Goal: Information Seeking & Learning: Find specific fact

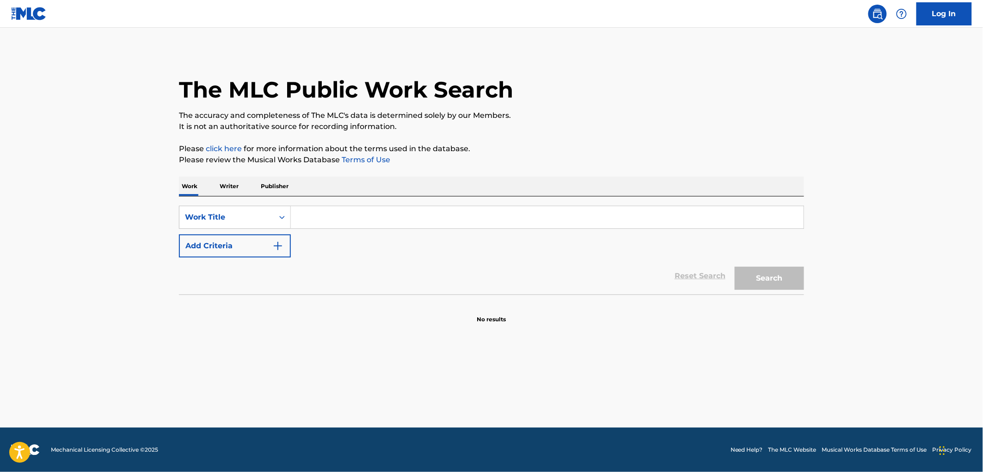
paste input "Mi se volimo"
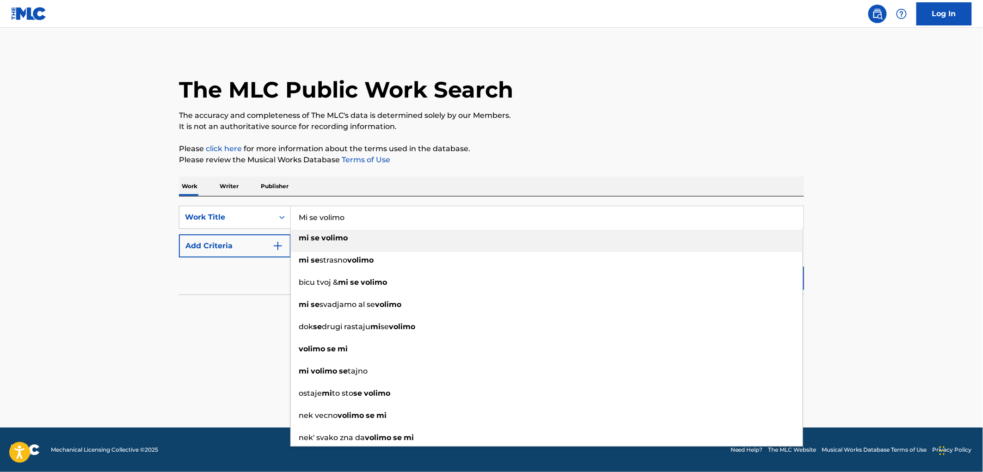
click at [344, 204] on div "mi se volimo" at bounding box center [547, 238] width 512 height 17
type input "mi se volimo"
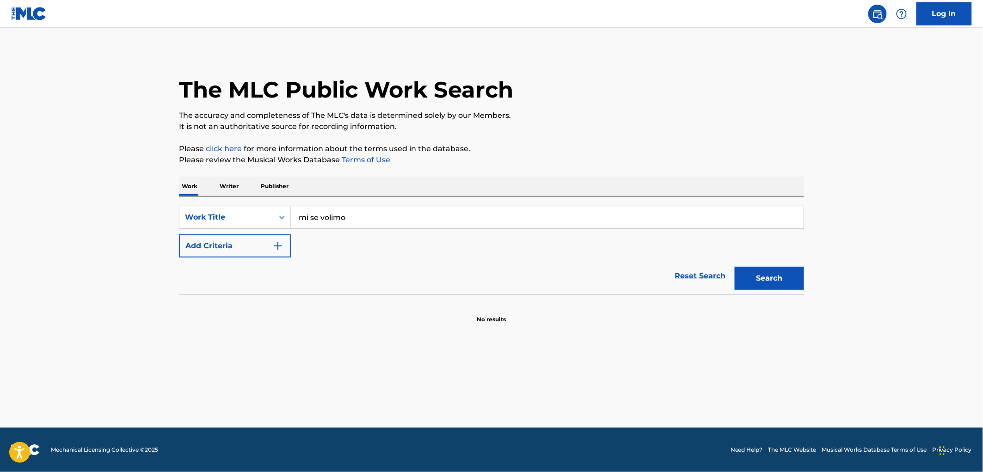
click at [485, 204] on button "Search" at bounding box center [768, 278] width 69 height 23
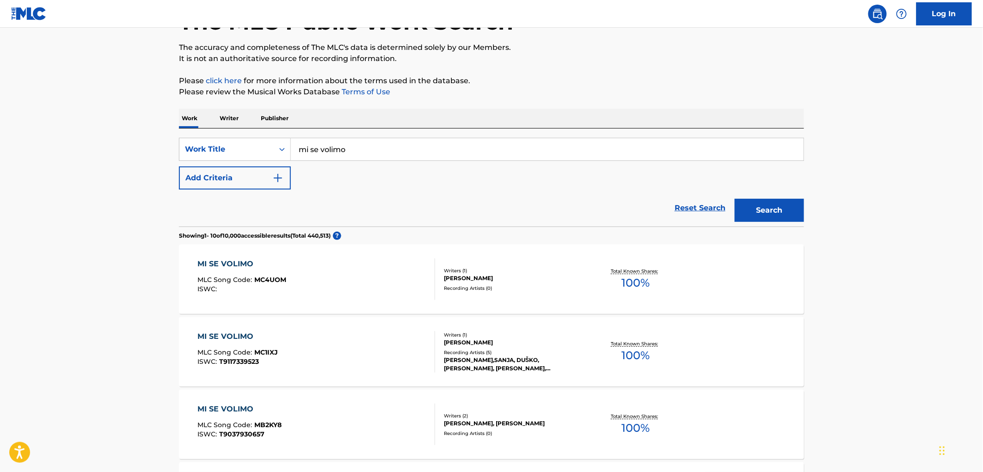
scroll to position [154, 0]
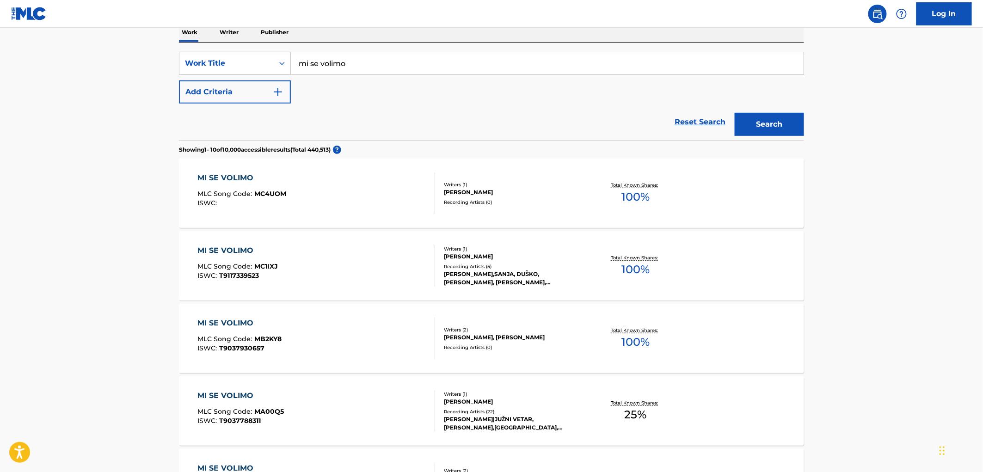
click at [485, 204] on div "MI SE VOLIMO MLC Song Code : MA00Q5 ISWC : T9037788311 Writers ( 1 ) [PERSON_NA…" at bounding box center [491, 410] width 625 height 69
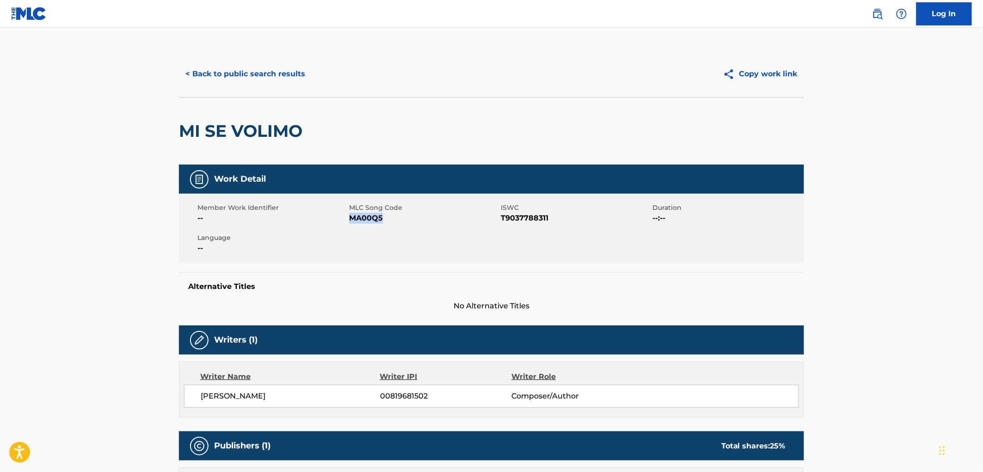
drag, startPoint x: 388, startPoint y: 218, endPoint x: 352, endPoint y: 219, distance: 36.1
click at [352, 204] on span "MA00Q5" at bounding box center [423, 218] width 149 height 11
copy span "MA00Q5"
click at [243, 68] on button "< Back to public search results" at bounding box center [245, 73] width 133 height 23
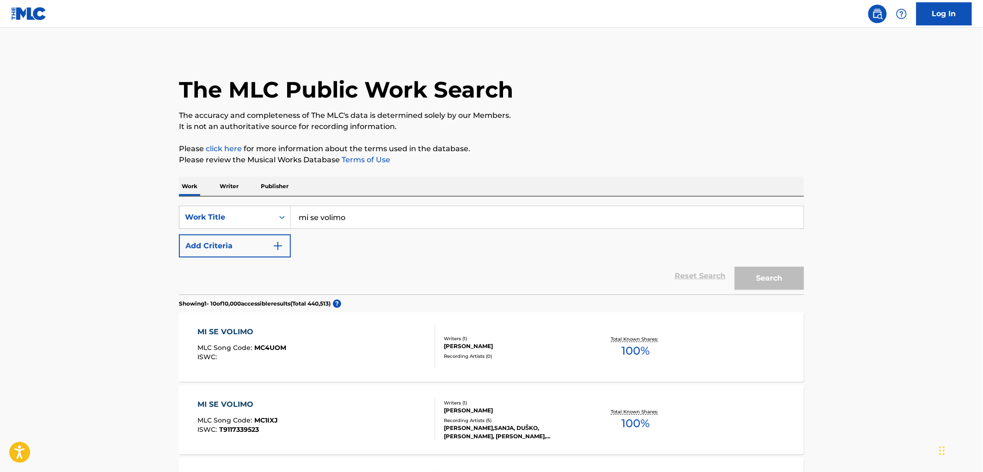
scroll to position [154, 0]
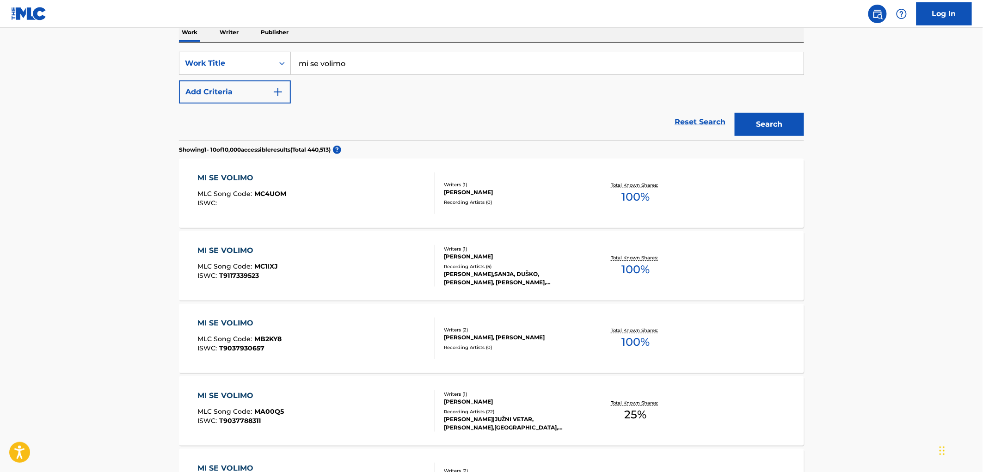
drag, startPoint x: 348, startPoint y: 66, endPoint x: 292, endPoint y: 67, distance: 55.9
click at [292, 67] on input "mi se volimo" at bounding box center [547, 63] width 513 height 22
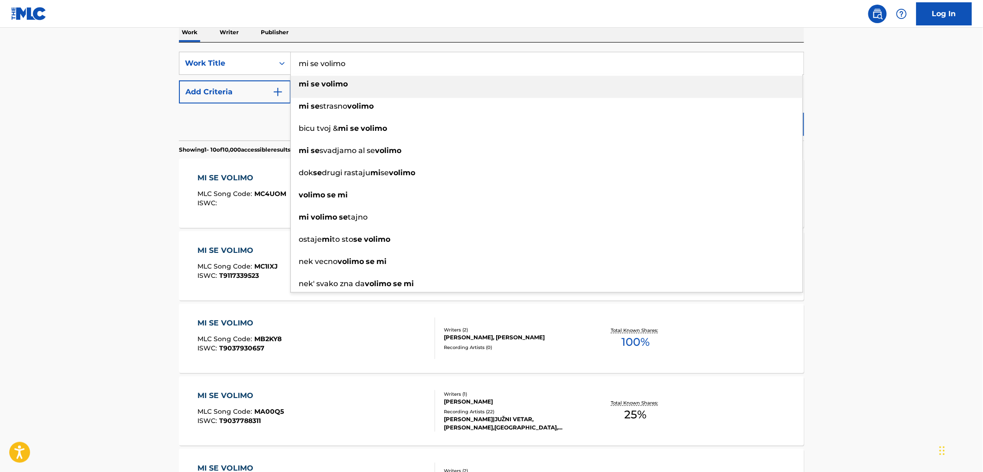
paste input "Pristajem na sve"
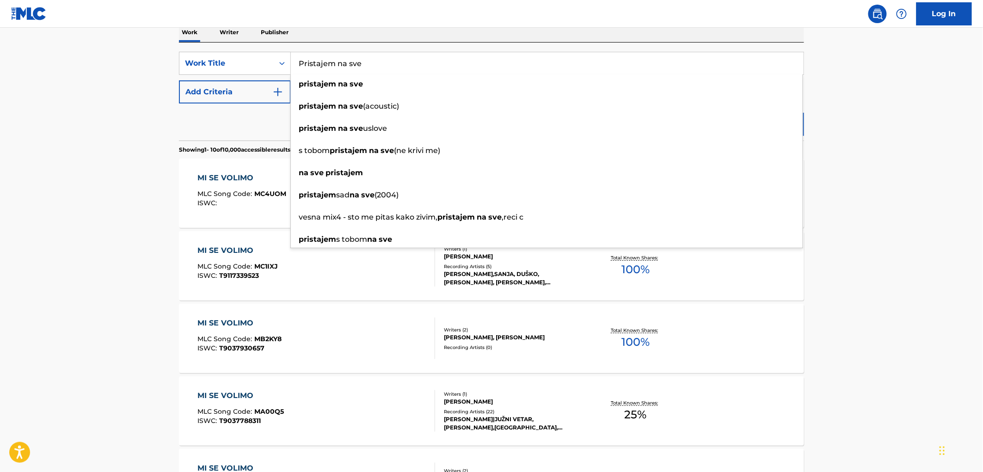
type input "Pristajem na sve"
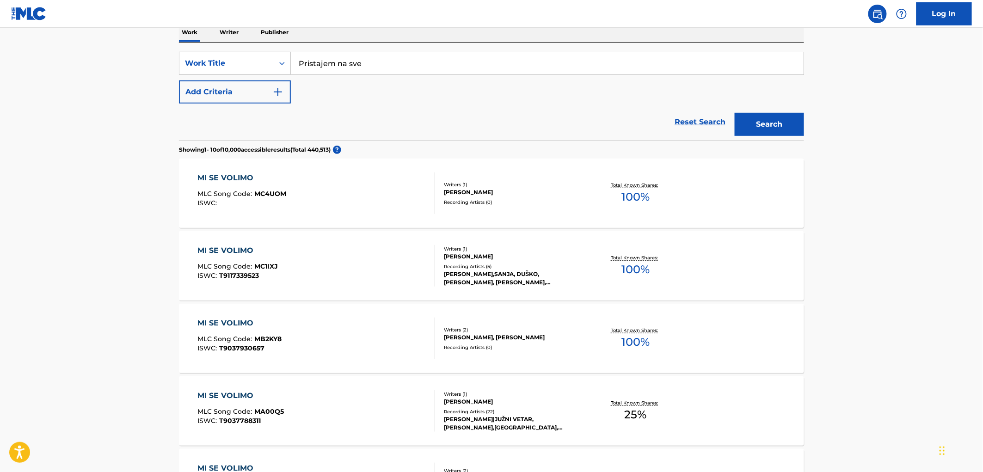
click at [460, 31] on div "Work Writer Publisher" at bounding box center [491, 32] width 625 height 19
click at [485, 119] on button "Search" at bounding box center [768, 124] width 69 height 23
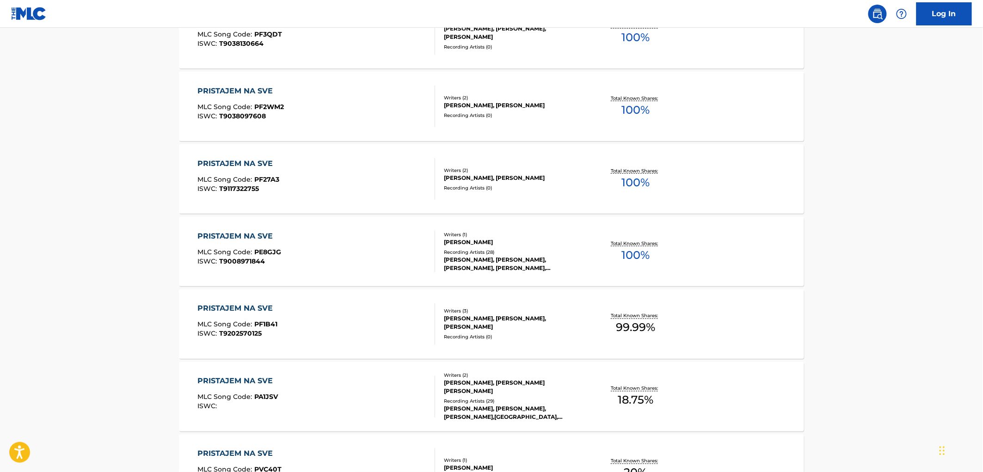
scroll to position [462, 0]
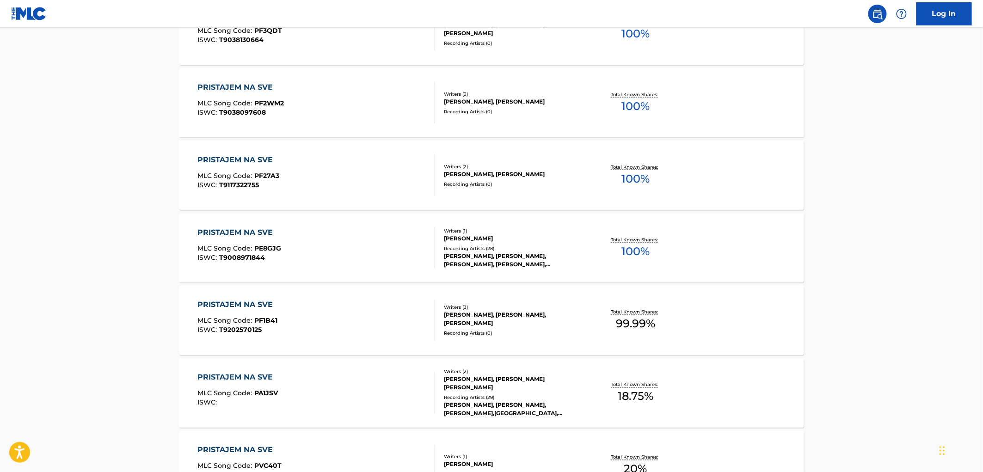
click at [485, 204] on div "Recording Artists ( 29 )" at bounding box center [514, 397] width 140 height 7
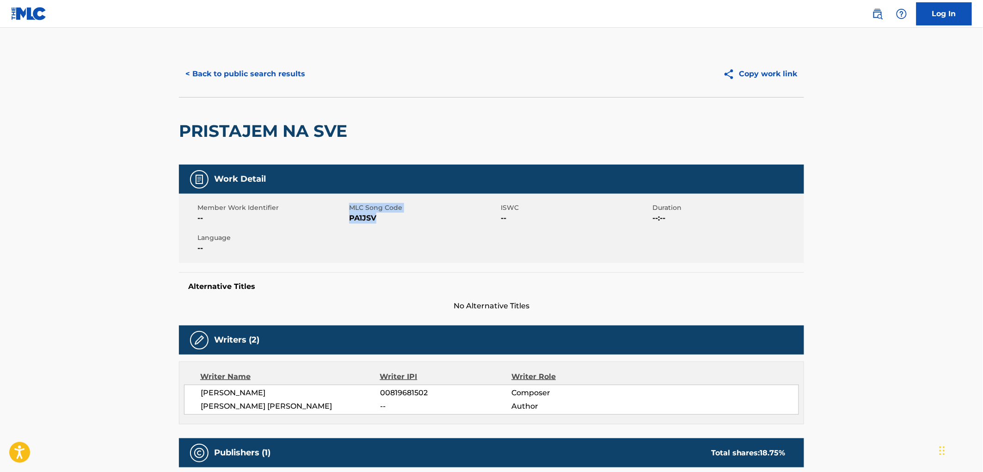
drag, startPoint x: 377, startPoint y: 216, endPoint x: 329, endPoint y: 216, distance: 47.6
click at [329, 204] on div "Member Work Identifier -- MLC Song Code PA1JSV ISWC -- Duration --:-- Language …" at bounding box center [491, 228] width 625 height 69
click at [373, 204] on span "PA1JSV" at bounding box center [423, 218] width 149 height 11
drag, startPoint x: 361, startPoint y: 216, endPoint x: 349, endPoint y: 216, distance: 12.5
click at [349, 204] on span "PA1JSV" at bounding box center [423, 218] width 149 height 11
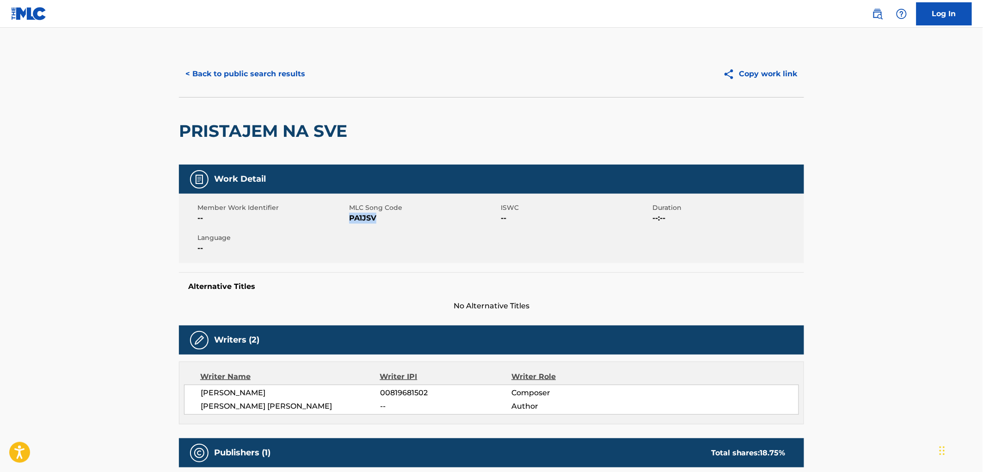
click at [251, 77] on button "< Back to public search results" at bounding box center [245, 73] width 133 height 23
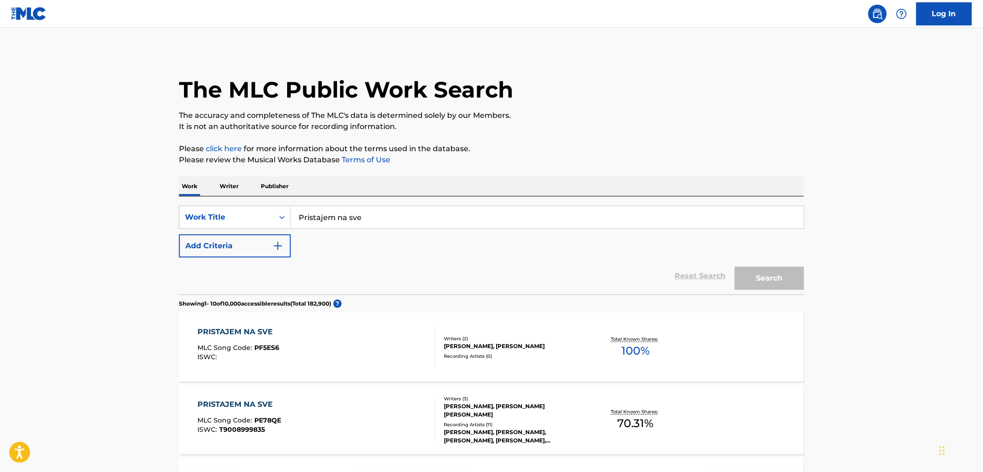
scroll to position [486, 0]
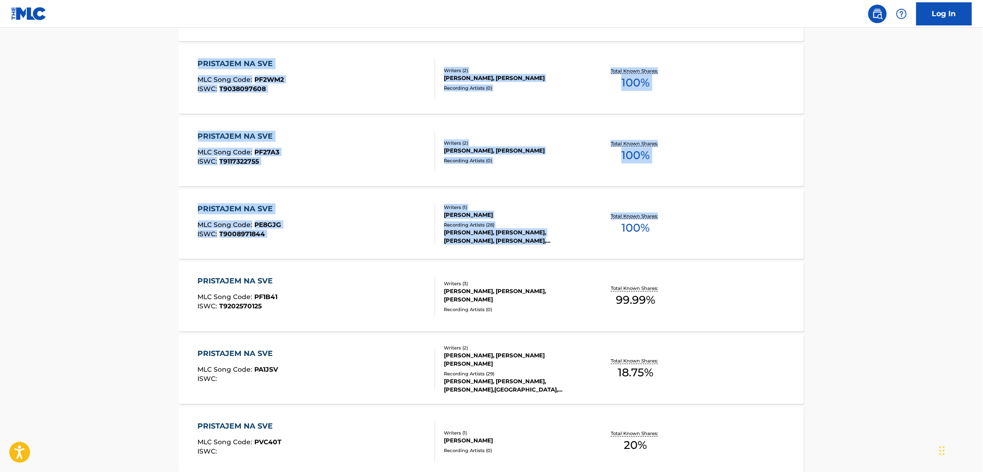
drag, startPoint x: 982, startPoint y: 207, endPoint x: 957, endPoint y: 33, distance: 175.6
click at [485, 33] on main "The MLC Public Work Search The accuracy and completeness of The MLC's data is d…" at bounding box center [491, 71] width 983 height 1059
click at [485, 117] on main "The MLC Public Work Search The accuracy and completeness of The MLC's data is d…" at bounding box center [491, 71] width 983 height 1059
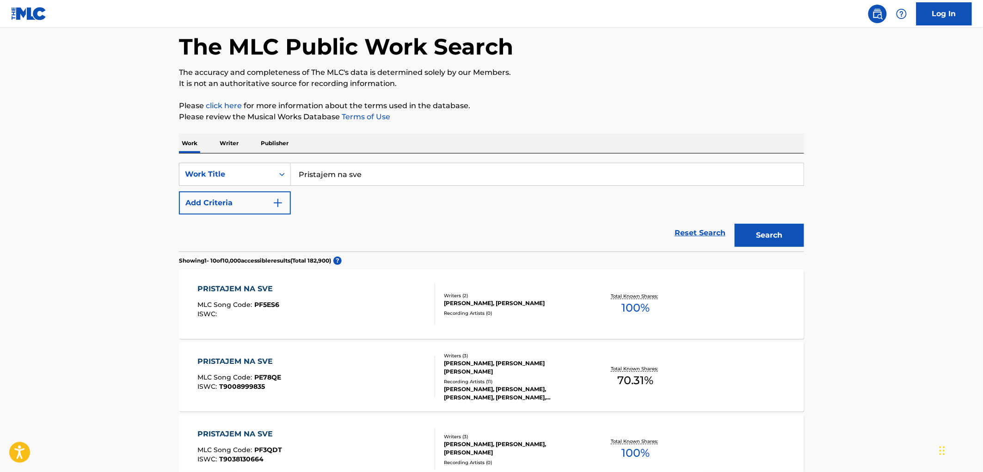
scroll to position [0, 0]
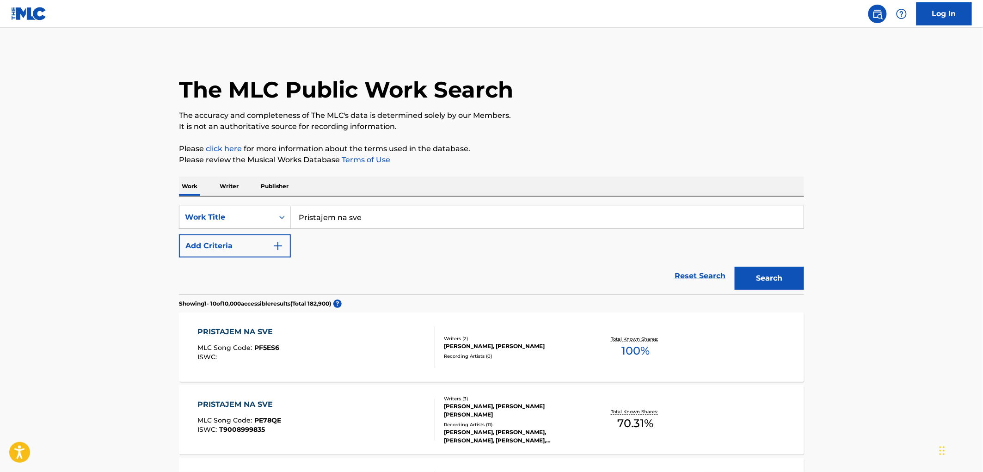
drag, startPoint x: 393, startPoint y: 214, endPoint x: 276, endPoint y: 217, distance: 117.4
click at [238, 204] on div "SearchWithCriteria5b8e7e31-e593-496f-bd87-3198dd9169f8 Work Title Pristajem na …" at bounding box center [491, 217] width 625 height 23
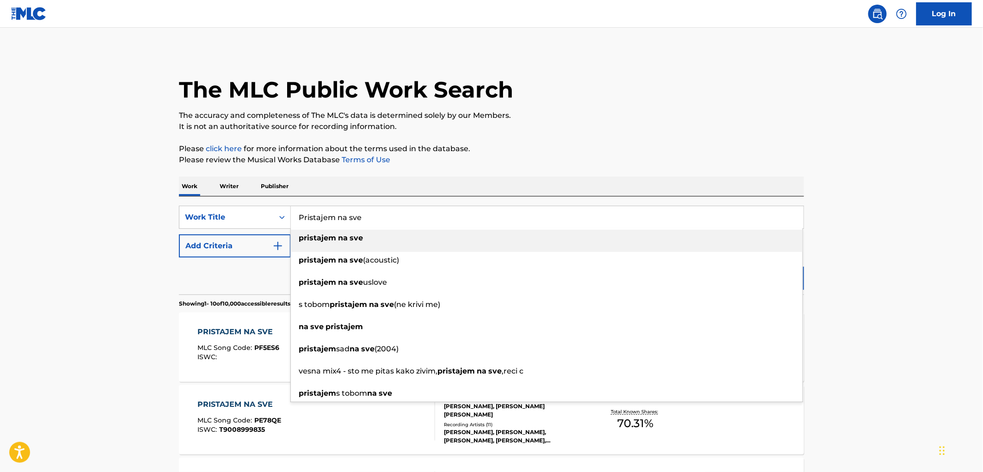
paste input "Vanishing"
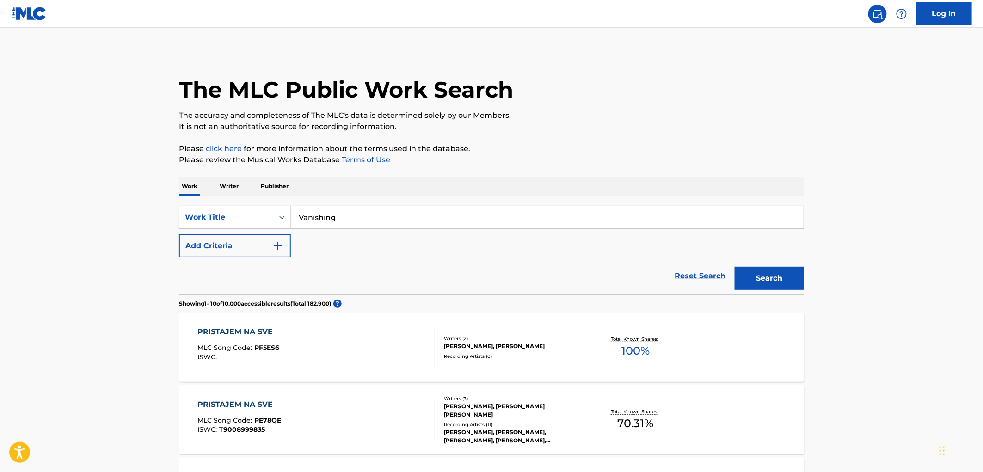
click at [485, 122] on p "It is not an authoritative source for recording information." at bounding box center [491, 126] width 625 height 11
click at [485, 204] on button "Search" at bounding box center [768, 278] width 69 height 23
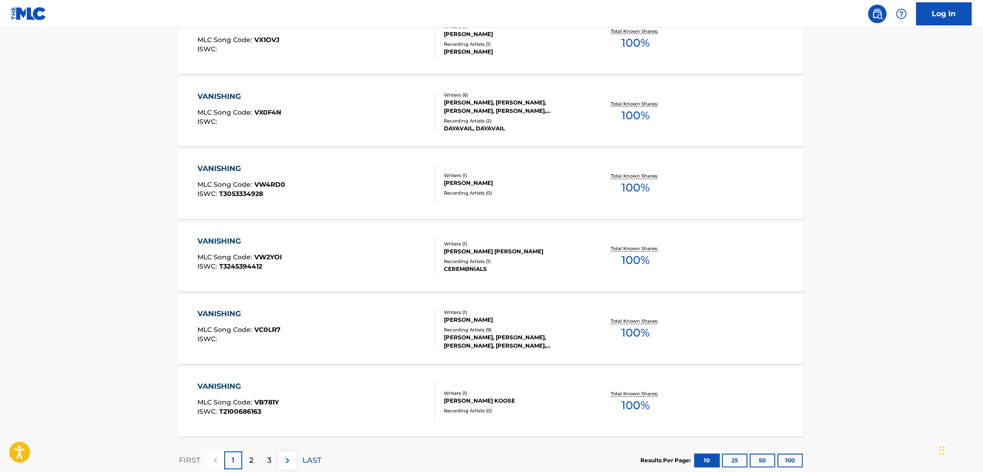
scroll to position [616, 0]
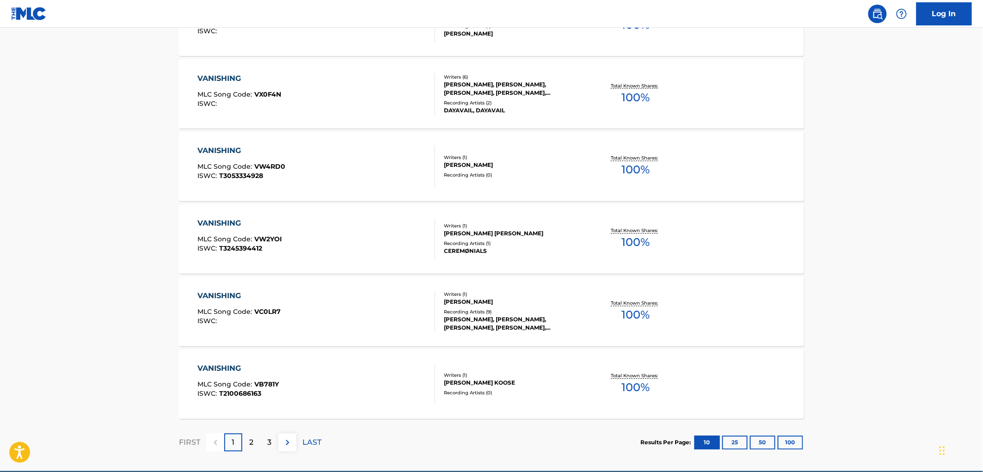
click at [485, 204] on button "100" at bounding box center [789, 443] width 25 height 14
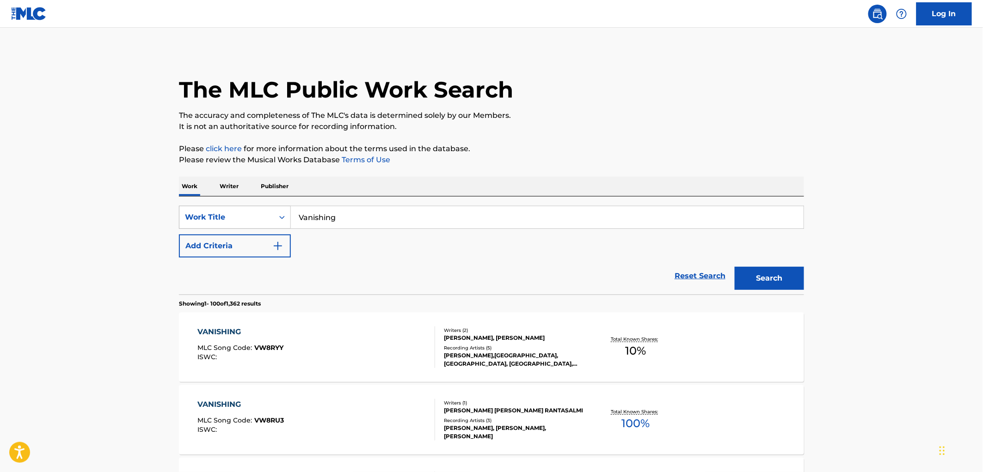
drag, startPoint x: 344, startPoint y: 225, endPoint x: 264, endPoint y: 223, distance: 80.0
click at [264, 204] on div "SearchWithCriteria5b8e7e31-e593-496f-bd87-3198dd9169f8 Work Title Vanishing" at bounding box center [491, 217] width 625 height 23
drag, startPoint x: 325, startPoint y: 216, endPoint x: 213, endPoint y: 212, distance: 112.4
click at [213, 204] on div "SearchWithCriteria5b8e7e31-e593-496f-bd87-3198dd9169f8 Work Title happy pop" at bounding box center [491, 217] width 625 height 23
drag, startPoint x: 345, startPoint y: 216, endPoint x: 225, endPoint y: 215, distance: 119.7
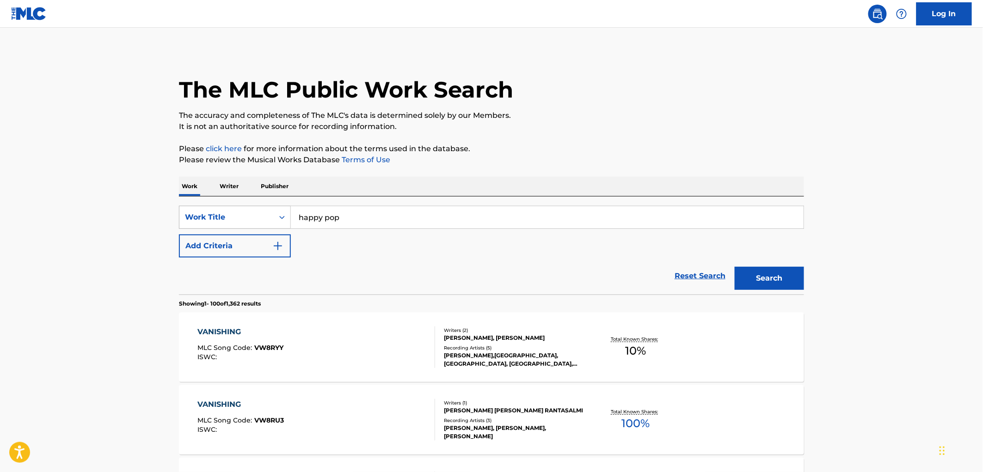
click at [226, 204] on div "SearchWithCriteria5b8e7e31-e593-496f-bd87-3198dd9169f8 Work Title happy pop" at bounding box center [491, 217] width 625 height 23
type input "h"
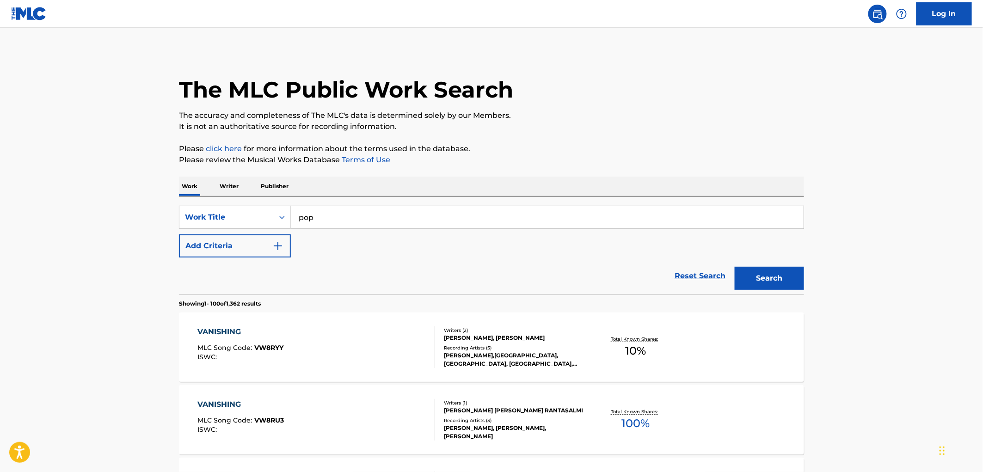
click at [485, 204] on button "Search" at bounding box center [768, 278] width 69 height 23
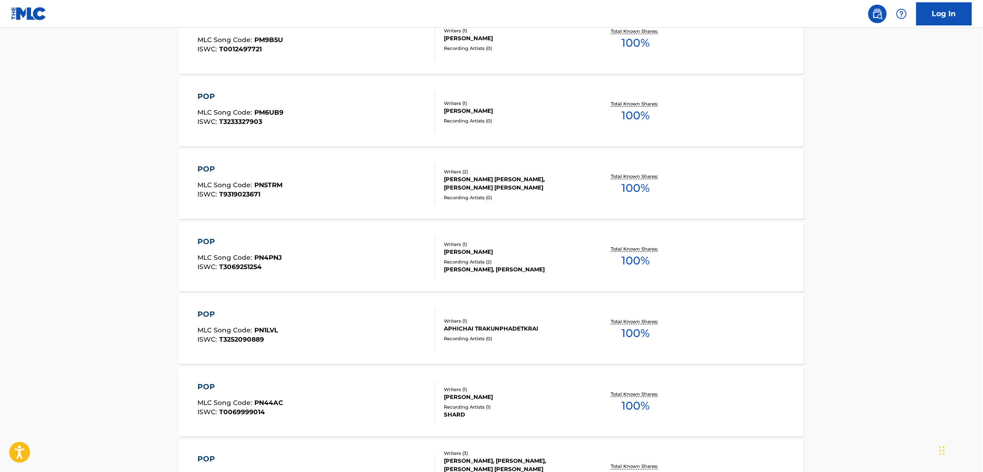
scroll to position [103, 0]
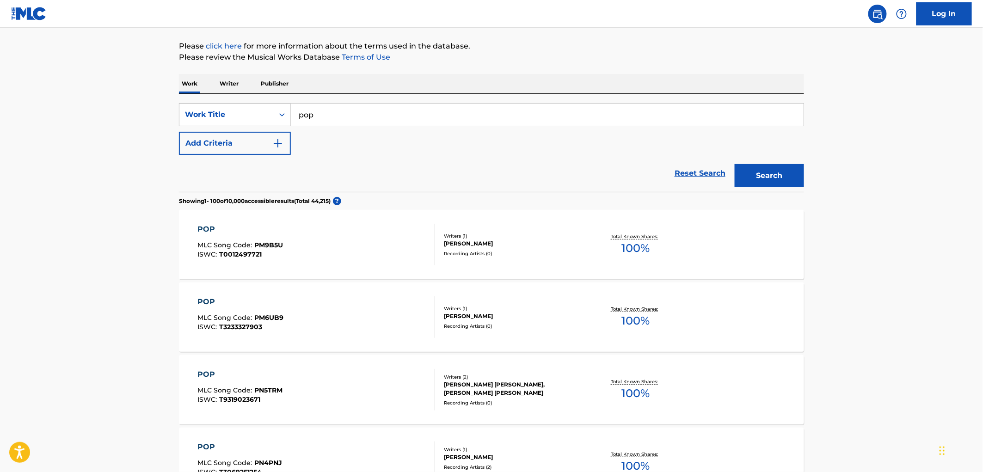
click at [272, 115] on div "SearchWithCriteria5b8e7e31-e593-496f-bd87-3198dd9169f8 Work Title pop" at bounding box center [491, 114] width 625 height 23
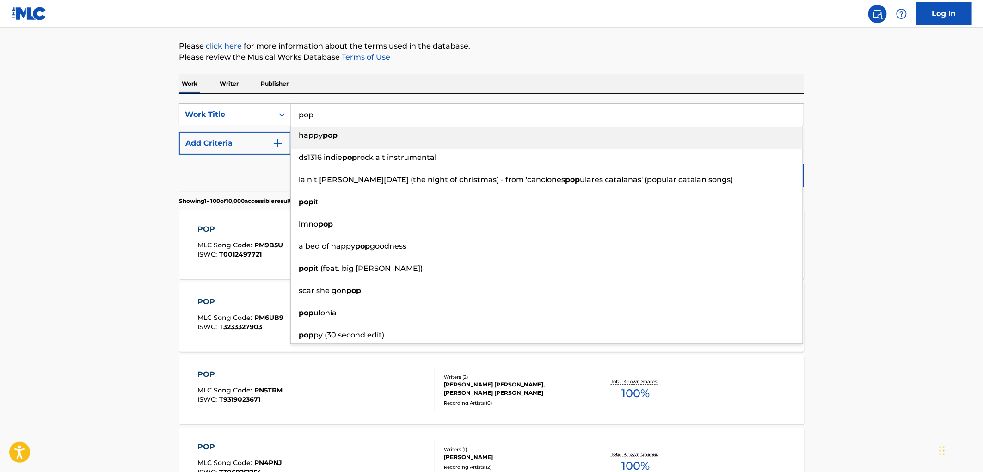
paste input "I MET HER AT THE HILTON"
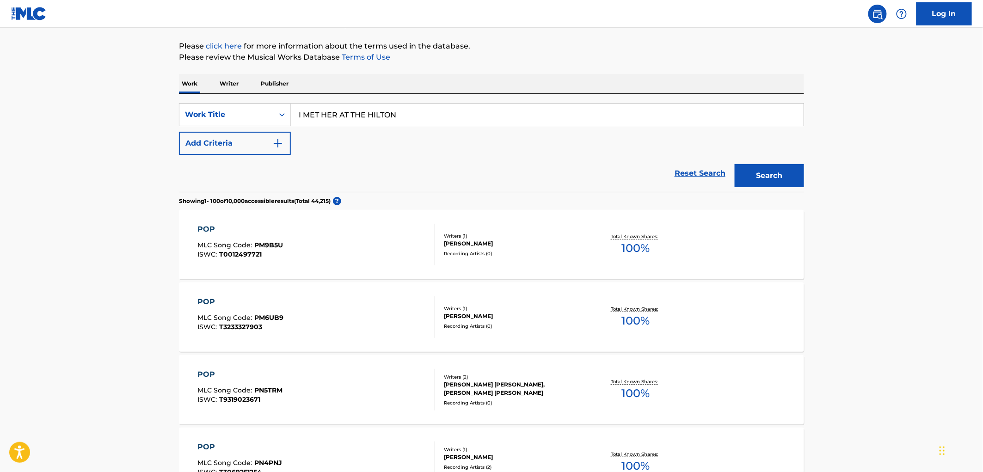
click at [485, 54] on p "Please review the Musical Works Database Terms of Use" at bounding box center [491, 57] width 625 height 11
click at [485, 181] on button "Search" at bounding box center [768, 175] width 69 height 23
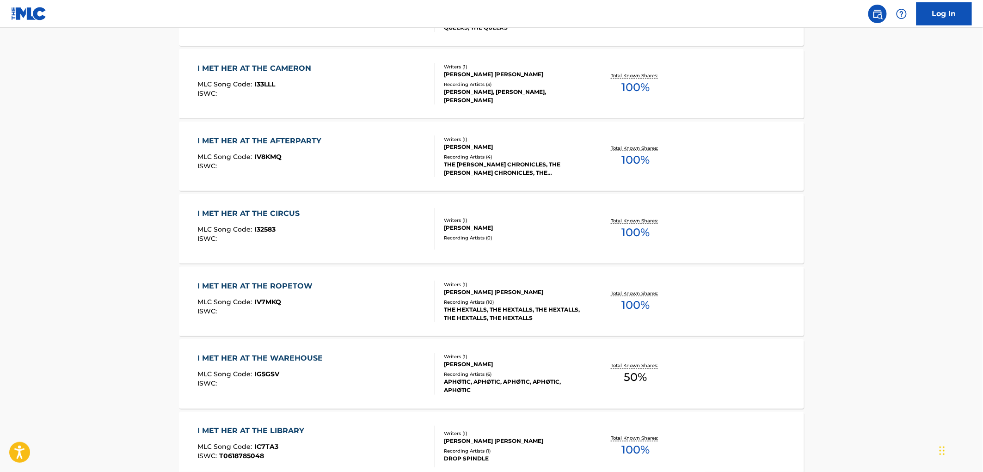
scroll to position [0, 0]
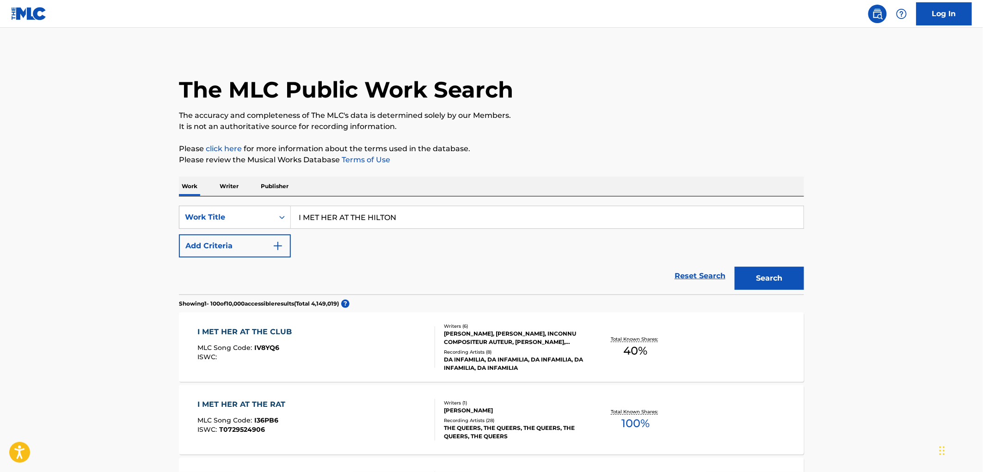
click at [440, 204] on input "I MET HER AT THE HILTON" at bounding box center [547, 217] width 513 height 22
drag, startPoint x: 390, startPoint y: 220, endPoint x: 224, endPoint y: 223, distance: 165.9
click at [224, 204] on div "SearchWithCriteria5b8e7e31-e593-496f-bd87-3198dd9169f8 Work Title I MET HER AT …" at bounding box center [491, 217] width 625 height 23
paste input "Life Had Plans For Me (ft. Parker Diffie)"
drag, startPoint x: 381, startPoint y: 215, endPoint x: 567, endPoint y: 214, distance: 185.8
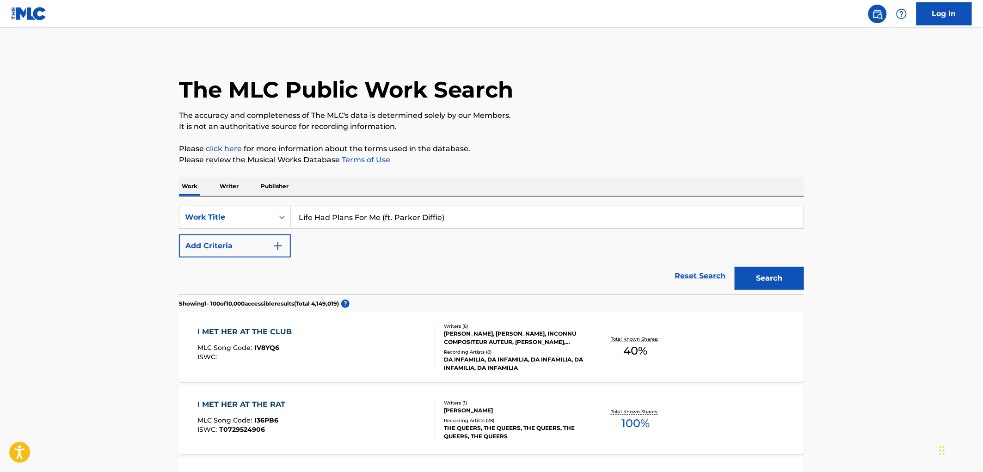
click at [485, 204] on input "Life Had Plans For Me (ft. Parker Diffie)" at bounding box center [547, 217] width 513 height 22
type input "life had plans for me"
click at [485, 204] on button "Search" at bounding box center [768, 278] width 69 height 23
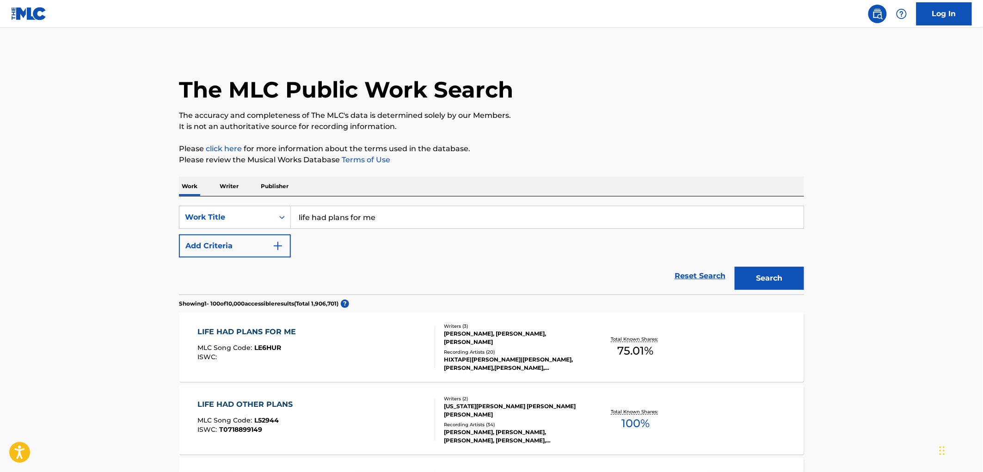
click at [485, 204] on div "HIXTAPE|[PERSON_NAME]|[PERSON_NAME], [PERSON_NAME],[PERSON_NAME],[PERSON_NAME],…" at bounding box center [514, 363] width 140 height 17
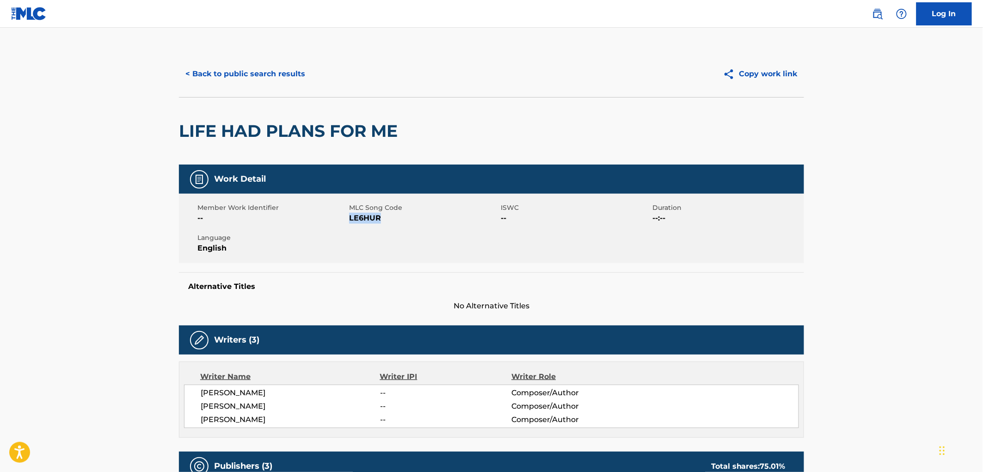
drag, startPoint x: 392, startPoint y: 222, endPoint x: 350, endPoint y: 220, distance: 41.7
click at [350, 204] on span "LE6HUR" at bounding box center [423, 218] width 149 height 11
copy span "LE6HUR"
click at [267, 77] on button "< Back to public search results" at bounding box center [245, 73] width 133 height 23
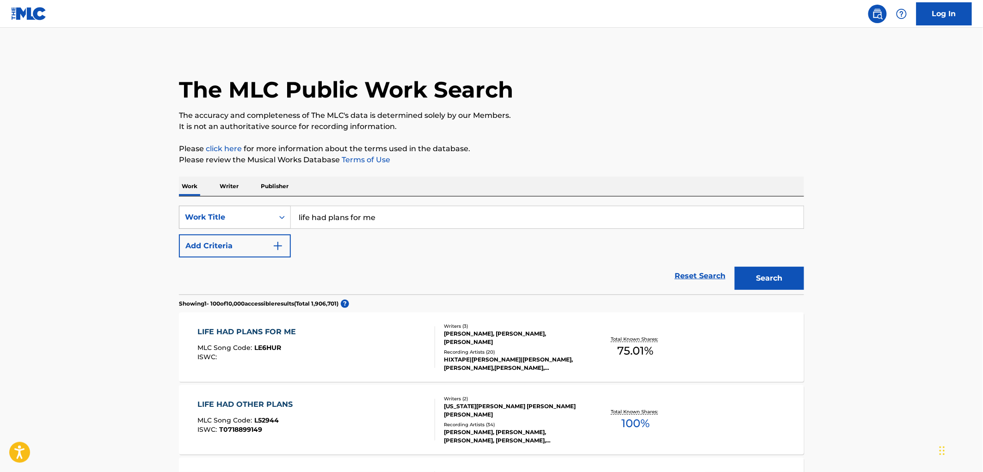
drag, startPoint x: 424, startPoint y: 211, endPoint x: 235, endPoint y: 219, distance: 189.2
click at [235, 204] on div "SearchWithCriteria5b8e7e31-e593-496f-bd87-3198dd9169f8 Work Title life had plan…" at bounding box center [491, 217] width 625 height 23
paste input "Caca [PERSON_NAME]"
type input "Caca [PERSON_NAME]"
click at [485, 204] on button "Search" at bounding box center [768, 278] width 69 height 23
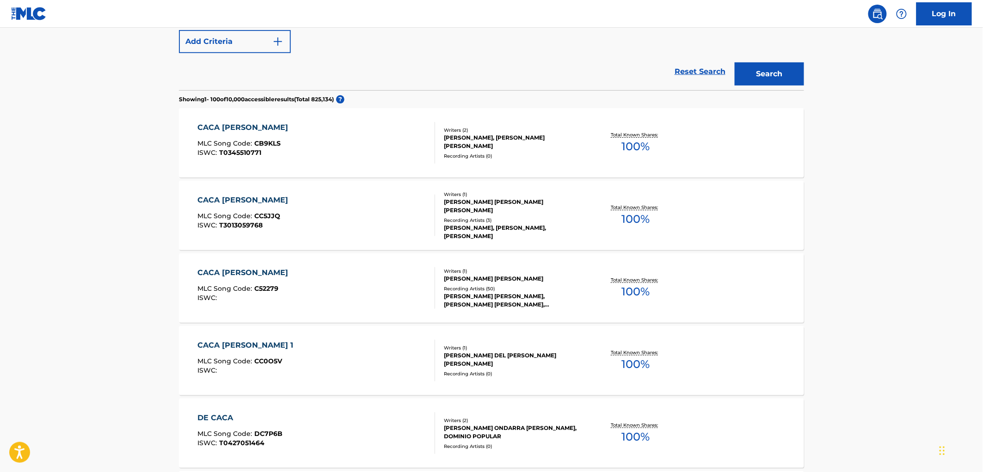
scroll to position [205, 0]
click at [485, 204] on div "[PERSON_NAME] [PERSON_NAME], [PERSON_NAME] [PERSON_NAME], [PERSON_NAME] [PERSON…" at bounding box center [514, 299] width 140 height 17
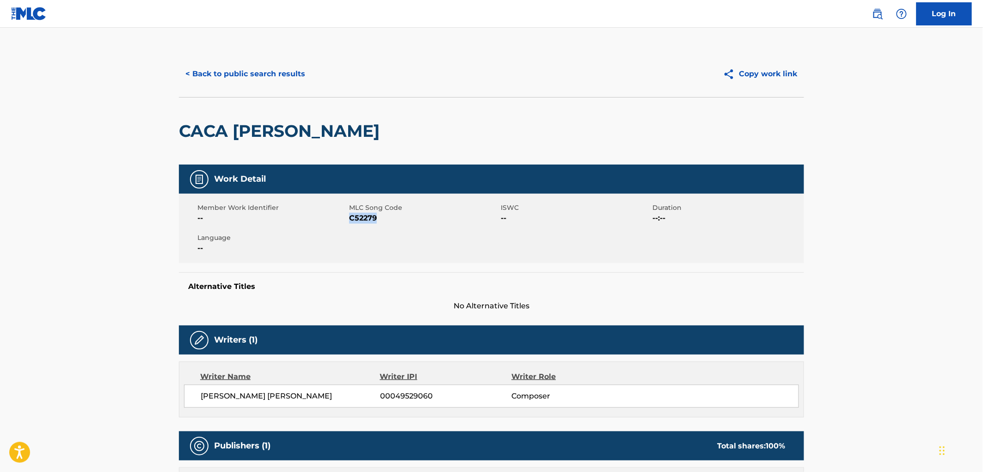
drag, startPoint x: 376, startPoint y: 220, endPoint x: 350, endPoint y: 217, distance: 25.5
click at [350, 204] on span "C52279" at bounding box center [423, 218] width 149 height 11
copy span "C52279"
click at [224, 68] on button "< Back to public search results" at bounding box center [245, 73] width 133 height 23
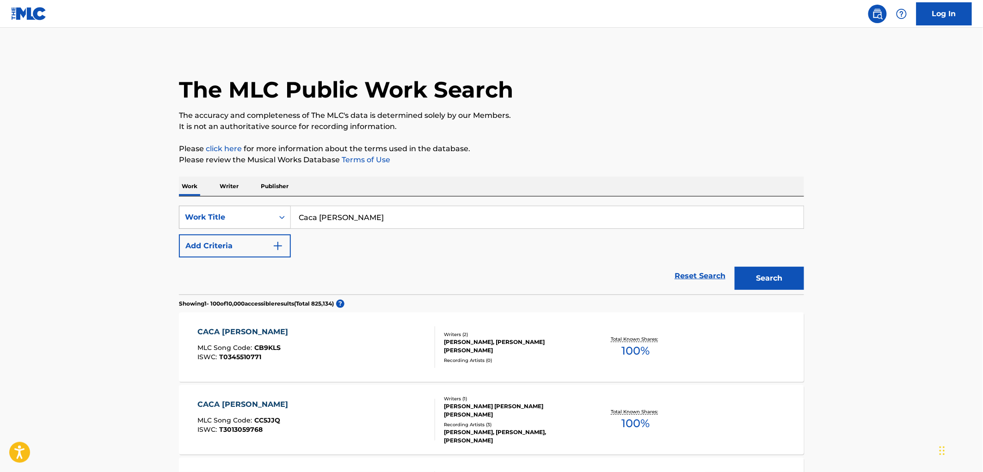
drag, startPoint x: 360, startPoint y: 211, endPoint x: 237, endPoint y: 215, distance: 123.5
click at [237, 204] on div "SearchWithCriteria5b8e7e31-e593-496f-bd87-3198dd9169f8 Work Title Caca [PERSON_…" at bounding box center [491, 217] width 625 height 23
paste input "Ain't No Sunshine"
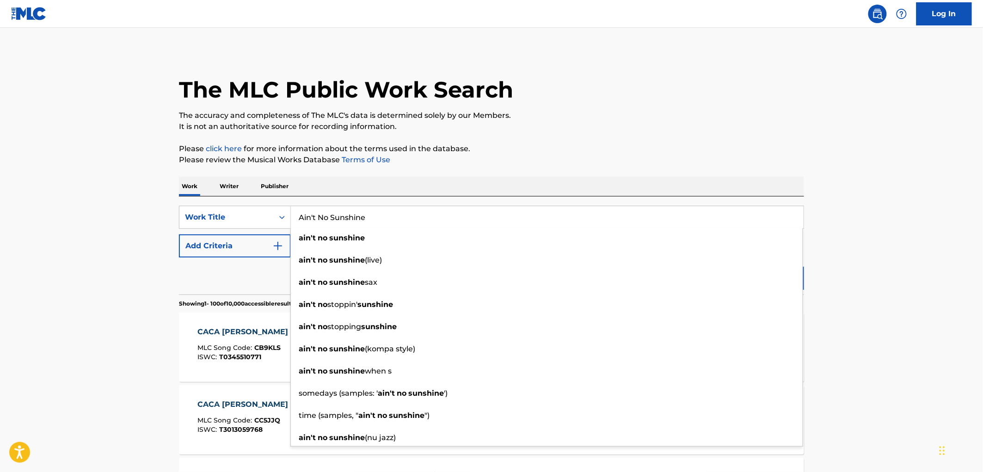
click at [485, 144] on p "Please click here for more information about the terms used in the database." at bounding box center [491, 148] width 625 height 11
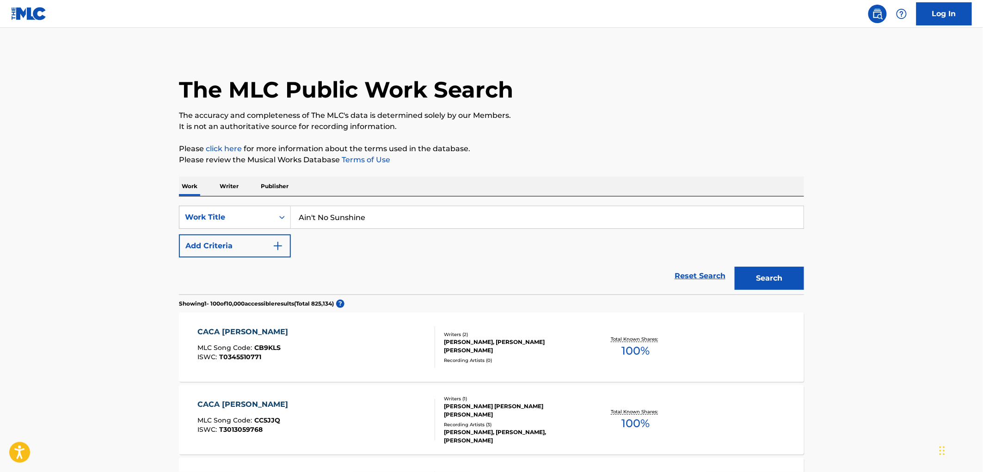
click at [485, 204] on button "Search" at bounding box center [768, 278] width 69 height 23
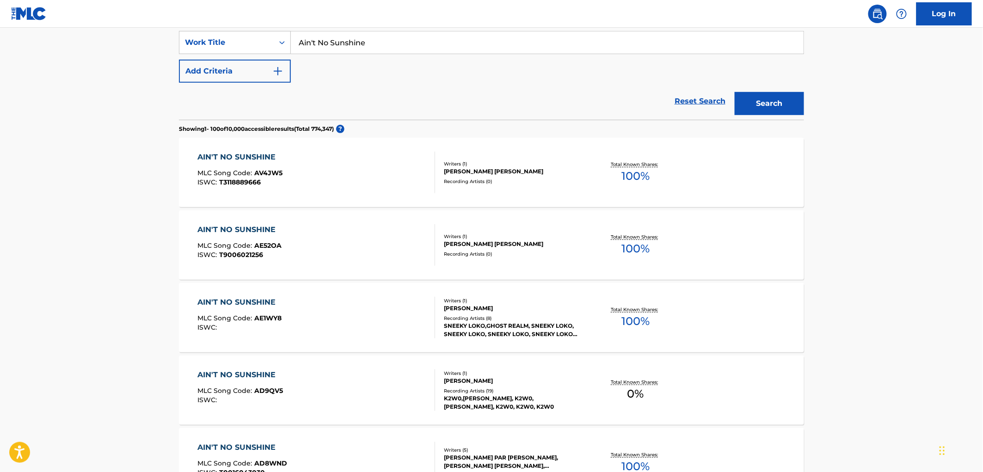
scroll to position [21, 0]
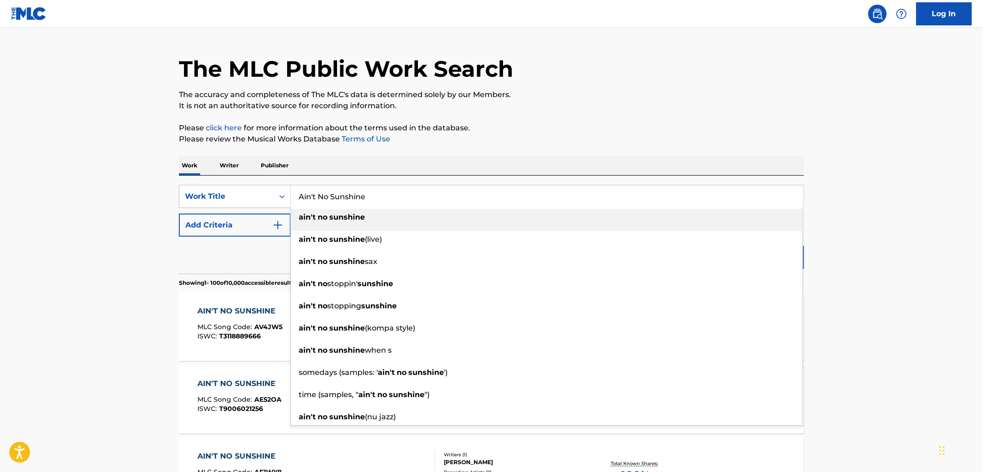
drag, startPoint x: 371, startPoint y: 206, endPoint x: 294, endPoint y: 202, distance: 76.8
click at [294, 202] on input "Ain't No Sunshine" at bounding box center [547, 196] width 513 height 22
paste input "I'll Follow You"
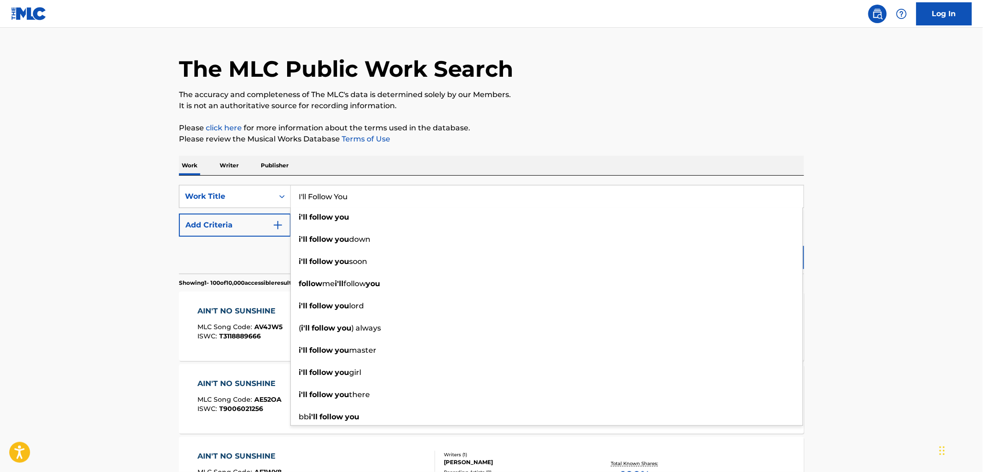
type input "I'll Follow You"
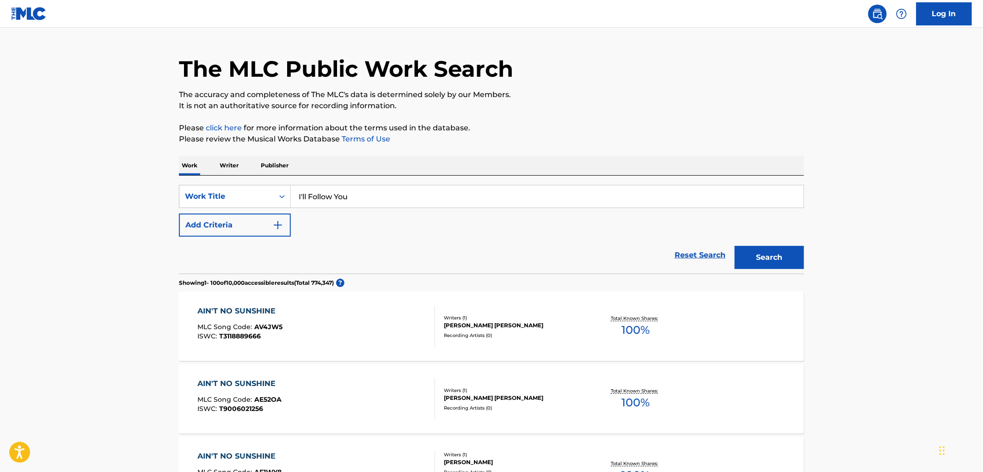
click at [474, 137] on p "Please review the Musical Works Database Terms of Use" at bounding box center [491, 139] width 625 height 11
click at [485, 204] on button "Search" at bounding box center [768, 257] width 69 height 23
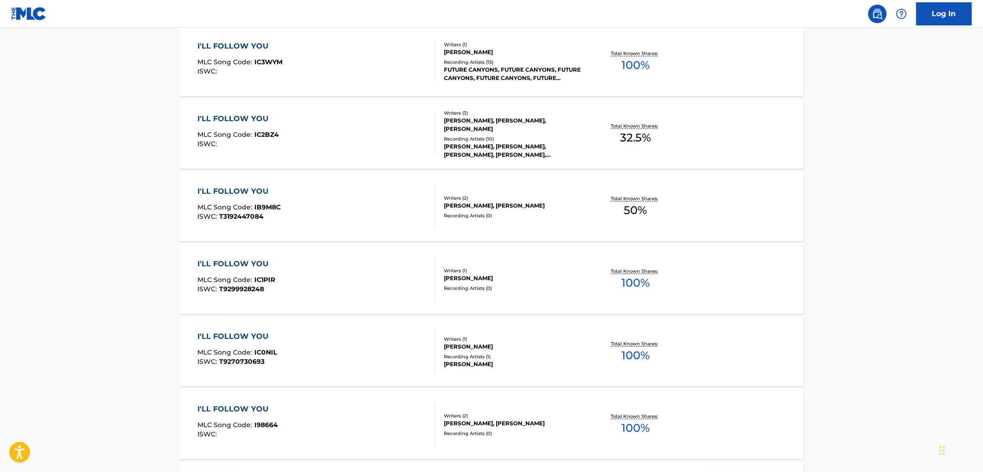
scroll to position [1694, 0]
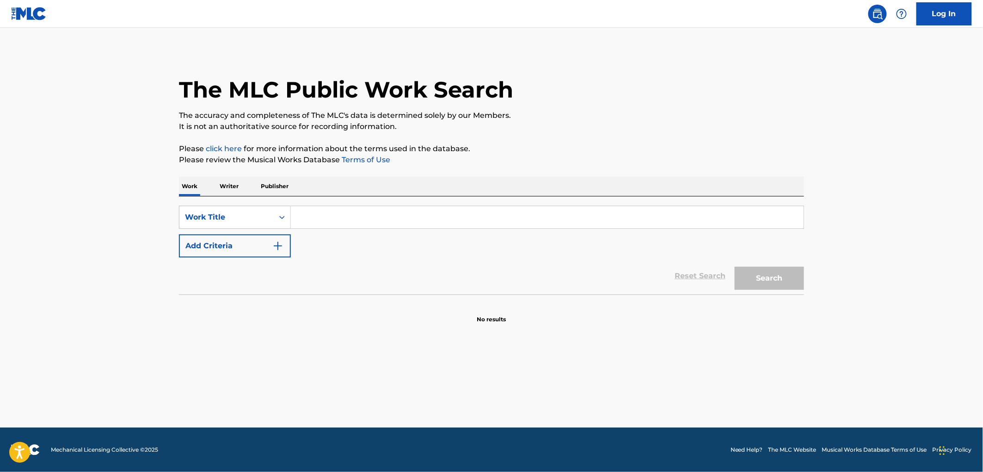
paste input "Desperado Troubadours"
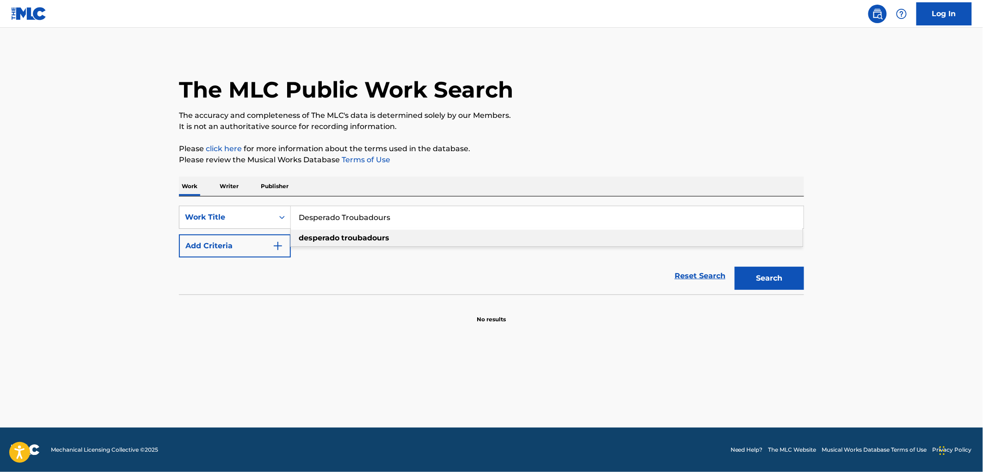
type input "Desperado Troubadours"
click at [781, 277] on button "Search" at bounding box center [768, 278] width 69 height 23
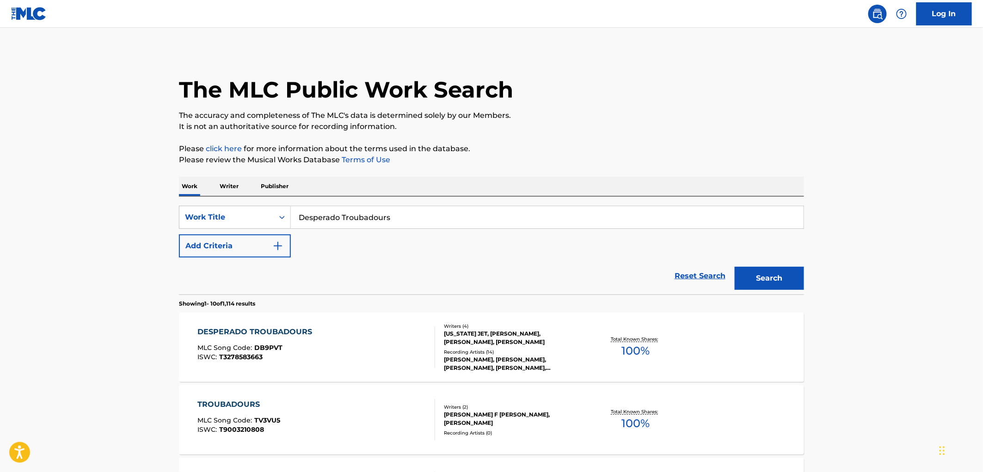
click at [501, 343] on div "TENNESSEE JET, MARK MILLER, CODY JINKS, MARK MILLER" at bounding box center [514, 338] width 140 height 17
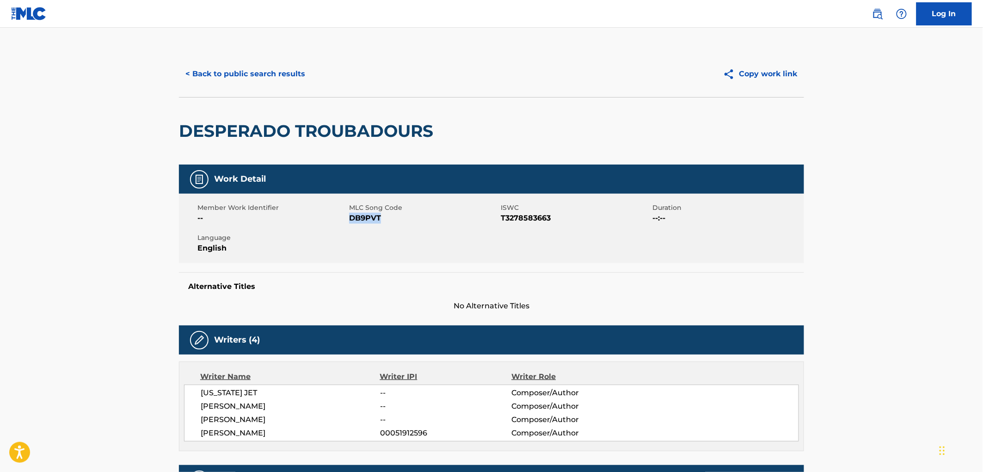
drag, startPoint x: 382, startPoint y: 220, endPoint x: 348, endPoint y: 216, distance: 33.5
click at [349, 216] on span "DB9PVT" at bounding box center [423, 218] width 149 height 11
copy span "DB9PVT"
click at [270, 76] on button "< Back to public search results" at bounding box center [245, 73] width 133 height 23
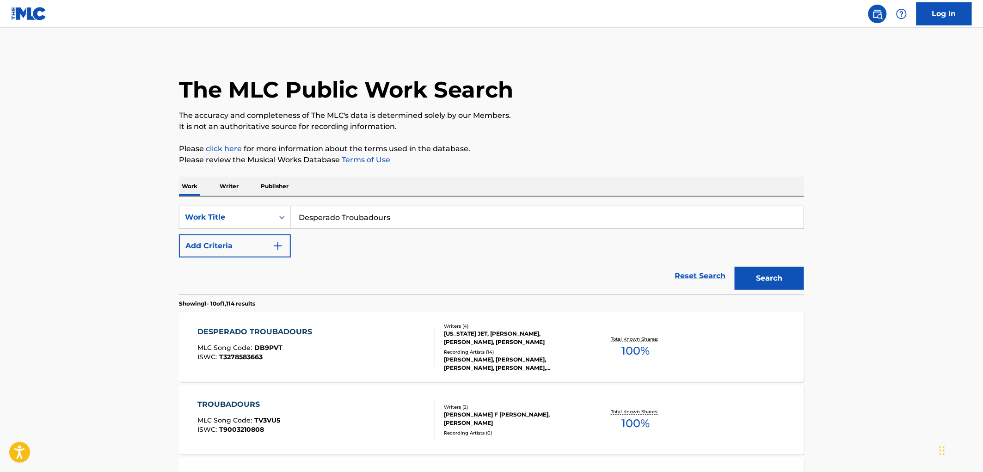
drag, startPoint x: 390, startPoint y: 222, endPoint x: 168, endPoint y: 224, distance: 221.4
paste input "Used To Blue"
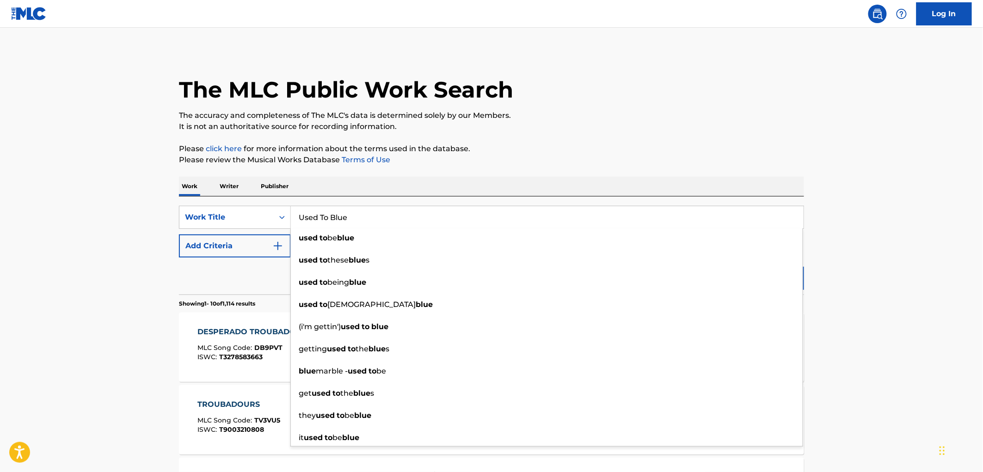
type input "Used To Blue"
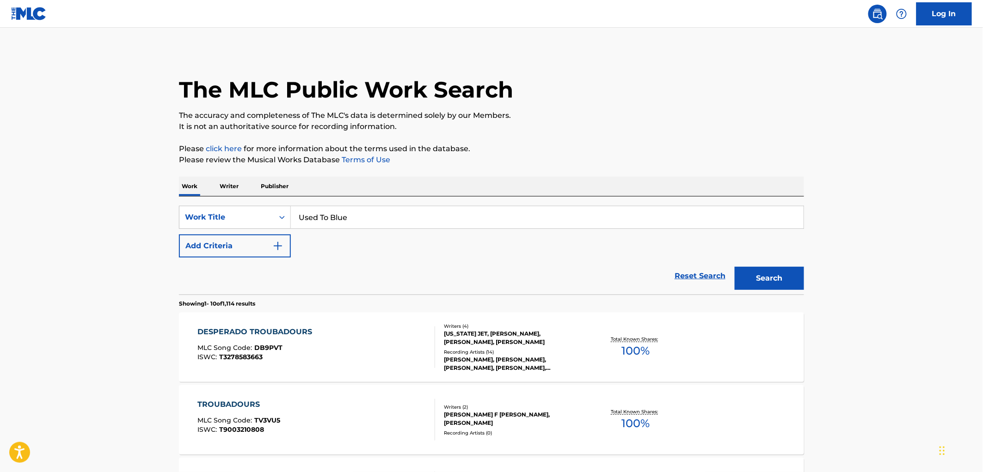
drag, startPoint x: 729, startPoint y: 128, endPoint x: 735, endPoint y: 136, distance: 10.6
click at [729, 128] on p "It is not an authoritative source for recording information." at bounding box center [491, 126] width 625 height 11
click at [761, 283] on button "Search" at bounding box center [768, 278] width 69 height 23
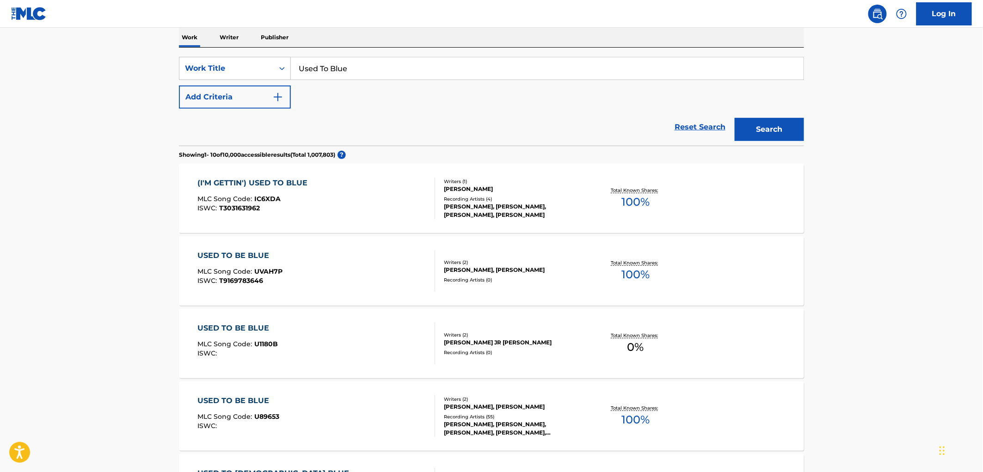
scroll to position [154, 0]
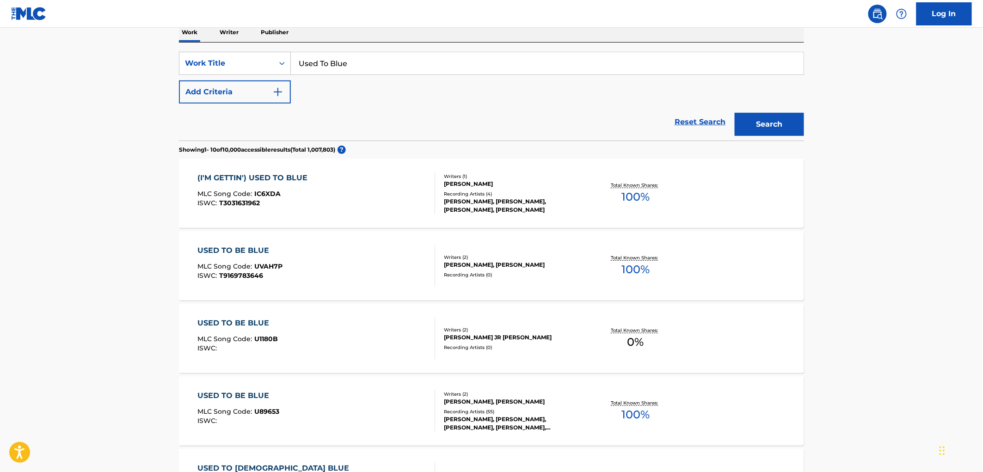
click at [476, 434] on div "USED TO BE BLUE MLC Song Code : U89653 ISWC : Writers ( 2 ) F. KNOBLOCH, B. LAB…" at bounding box center [491, 410] width 625 height 69
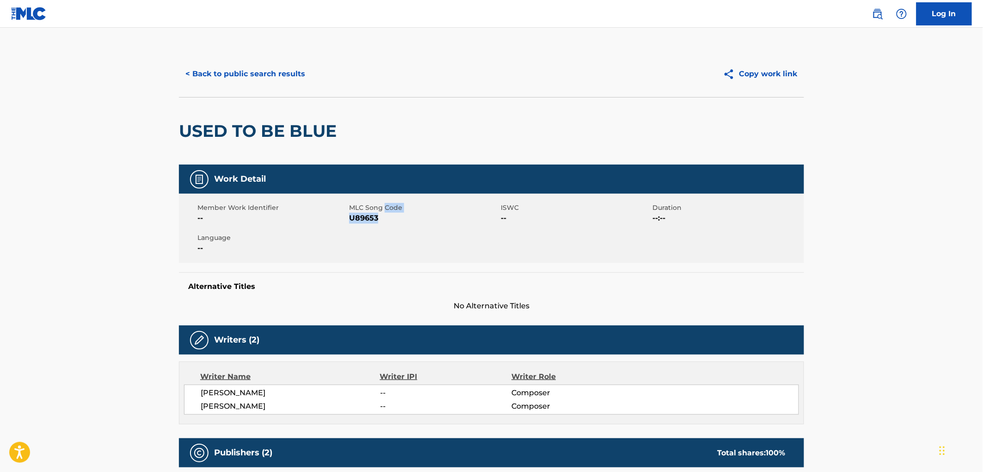
drag, startPoint x: 385, startPoint y: 208, endPoint x: 378, endPoint y: 218, distance: 11.9
click at [378, 218] on div "MLC Song Code U89653" at bounding box center [425, 213] width 152 height 21
click at [378, 218] on span "U89653" at bounding box center [423, 218] width 149 height 11
drag, startPoint x: 378, startPoint y: 218, endPoint x: 351, endPoint y: 219, distance: 26.8
click at [351, 219] on span "U89653" at bounding box center [423, 218] width 149 height 11
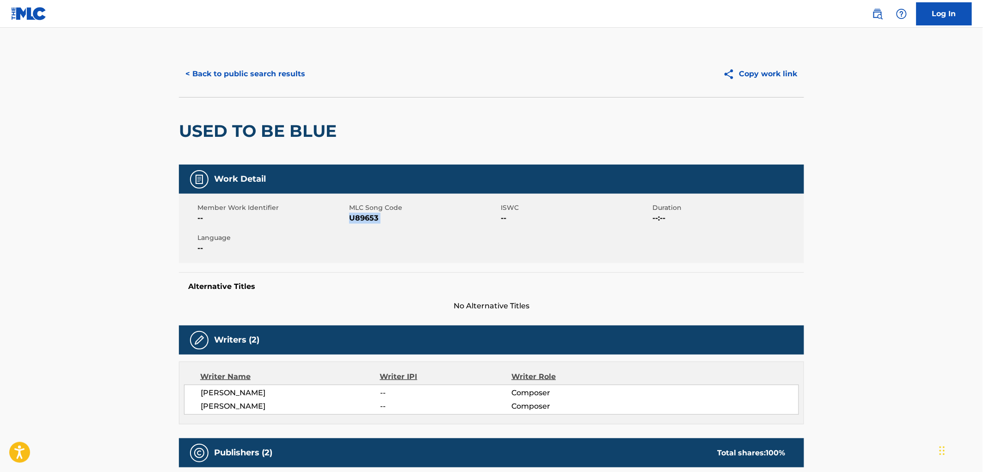
click at [248, 68] on button "< Back to public search results" at bounding box center [245, 73] width 133 height 23
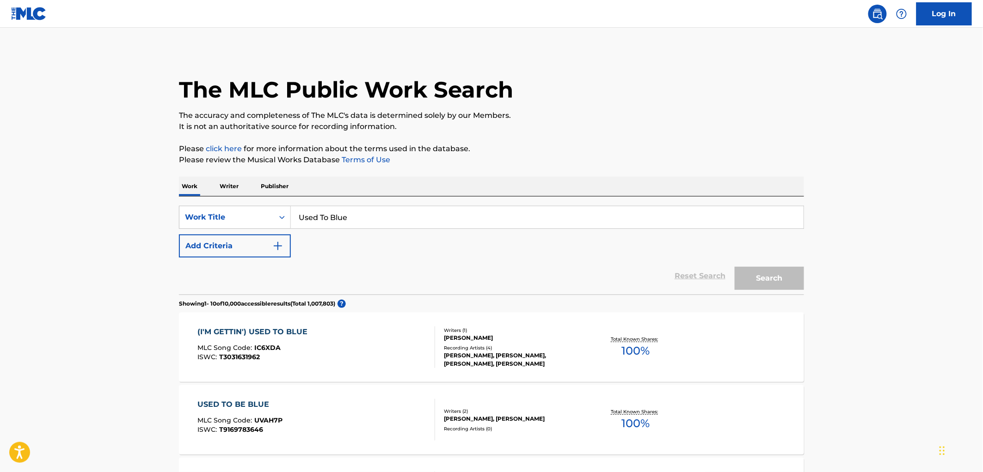
scroll to position [154, 0]
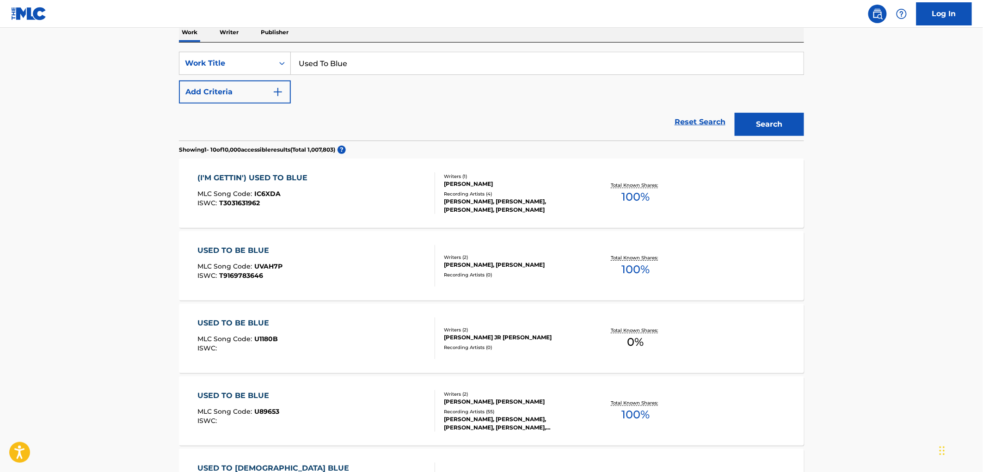
click at [292, 63] on input "Used To Blue" at bounding box center [547, 63] width 513 height 22
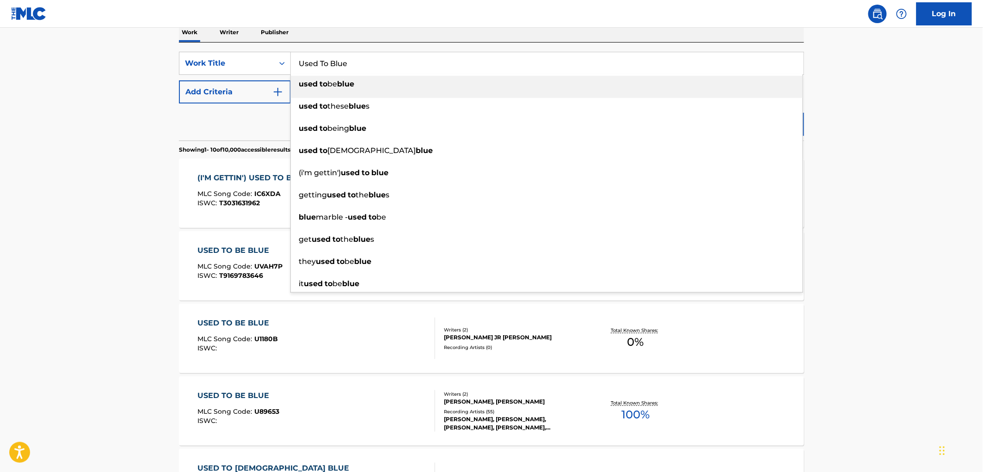
drag, startPoint x: 319, startPoint y: 63, endPoint x: 305, endPoint y: 64, distance: 13.4
click at [301, 63] on input "Used To Blue" at bounding box center [547, 63] width 513 height 22
paste input "Shannon & the Clams"
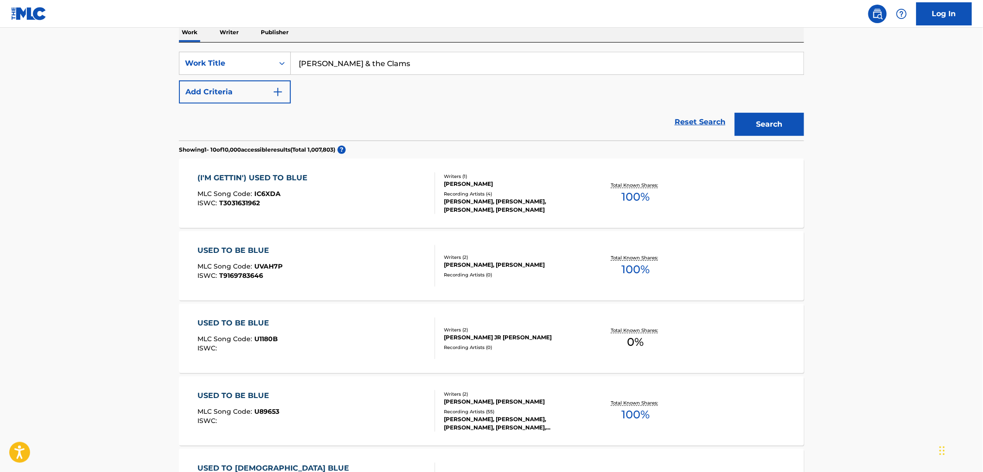
type input "Shannon & the Clams"
